Goal: Information Seeking & Learning: Learn about a topic

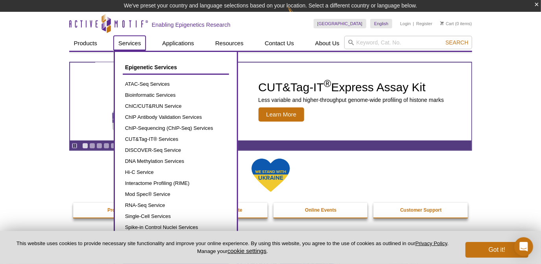
click at [134, 43] on link "Services" at bounding box center [130, 43] width 32 height 15
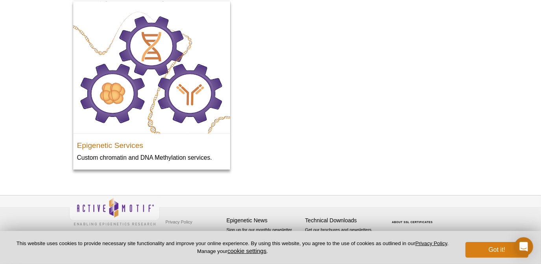
scroll to position [91, 0]
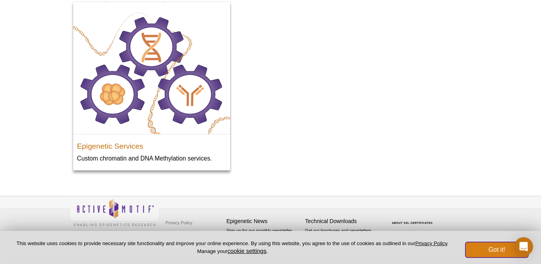
click at [486, 250] on button "Got it!" at bounding box center [496, 250] width 63 height 16
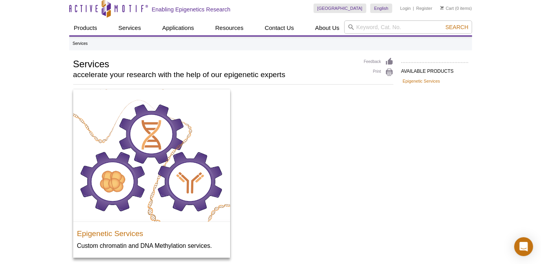
scroll to position [0, 0]
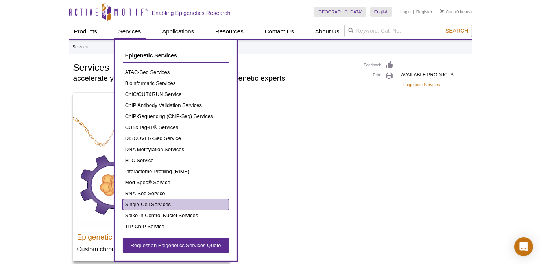
click at [169, 202] on link "Single-Cell Services" at bounding box center [176, 204] width 106 height 11
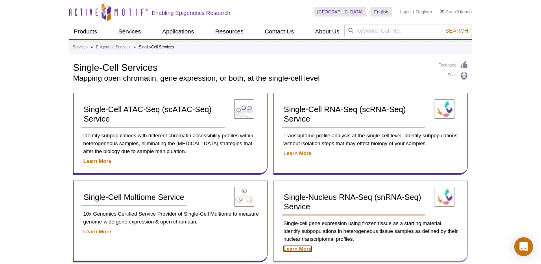
click at [305, 248] on strong "Learn More" at bounding box center [298, 249] width 28 height 6
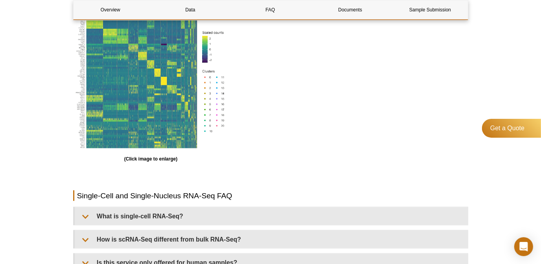
scroll to position [923, 0]
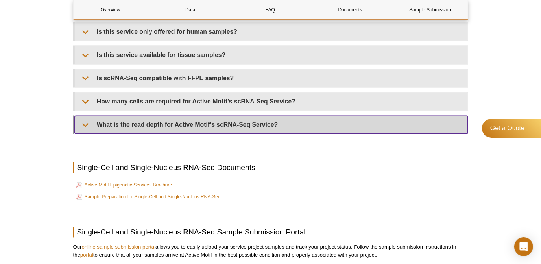
click at [86, 116] on summary "What is the read depth for Active Motif’s scRNA-Seq Service?" at bounding box center [271, 125] width 393 height 18
